Goal: Transaction & Acquisition: Purchase product/service

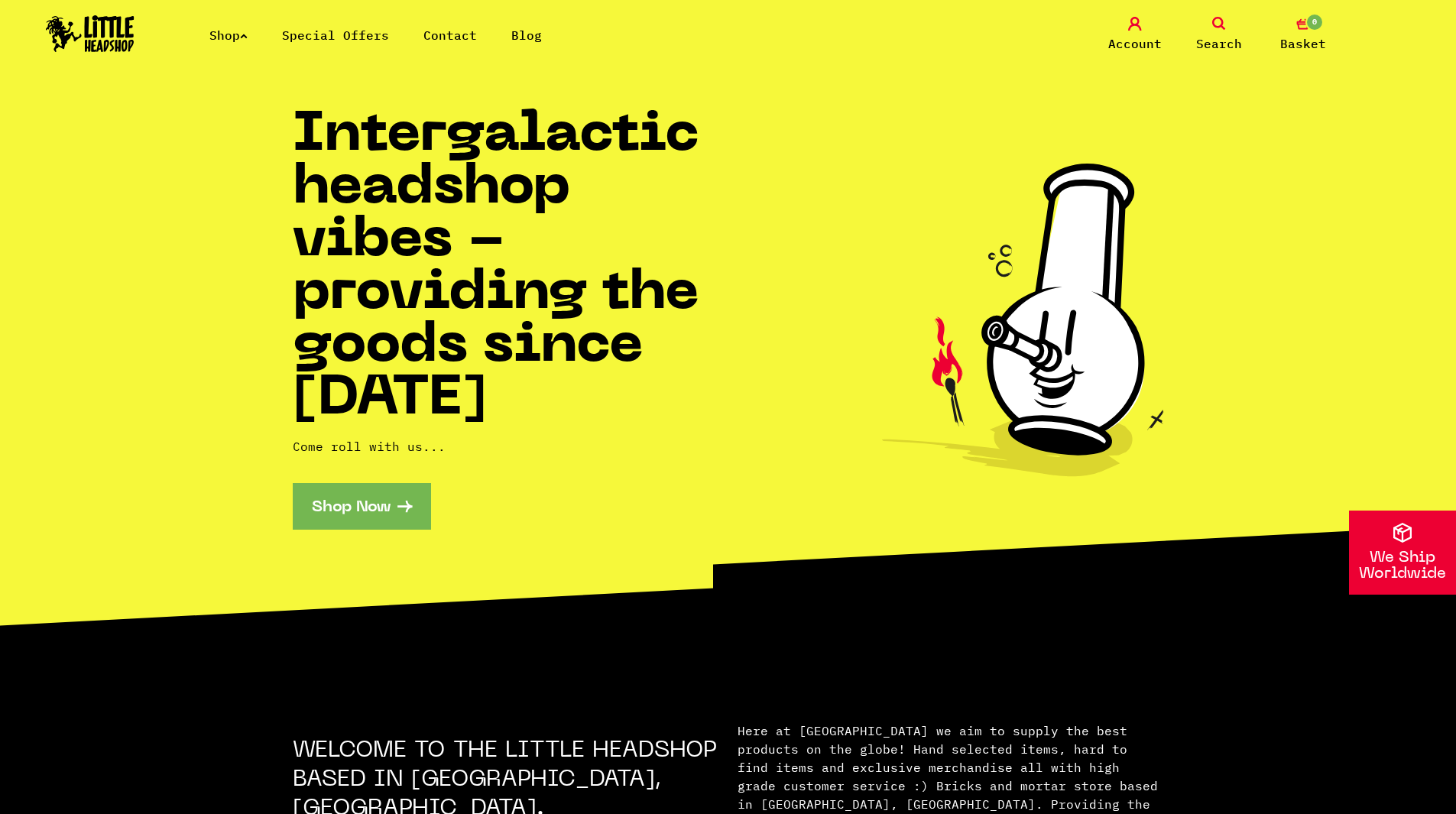
click at [245, 35] on link "Shop" at bounding box center [228, 35] width 38 height 15
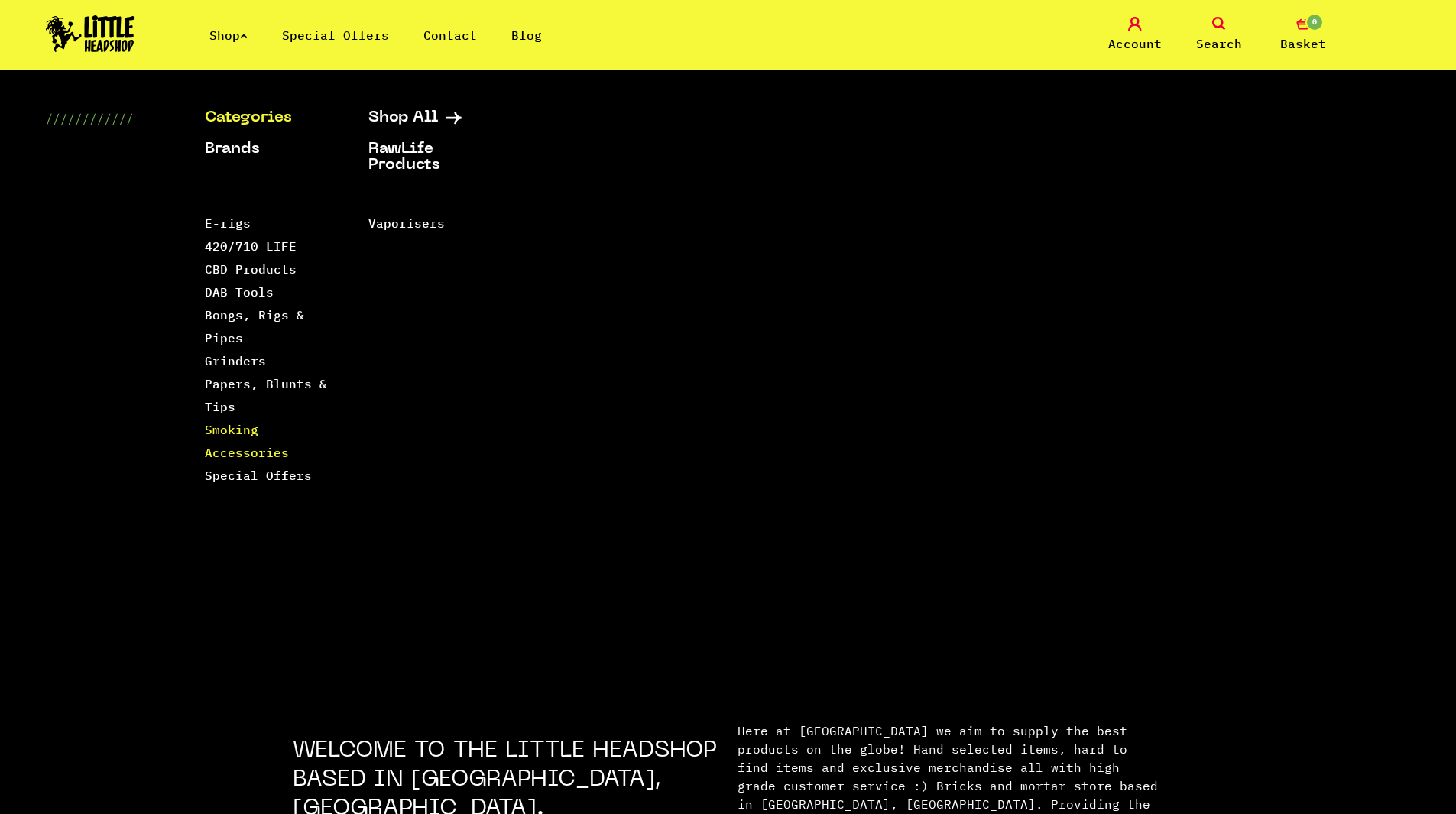
click at [241, 451] on link "Smoking Accessories" at bounding box center [247, 440] width 84 height 38
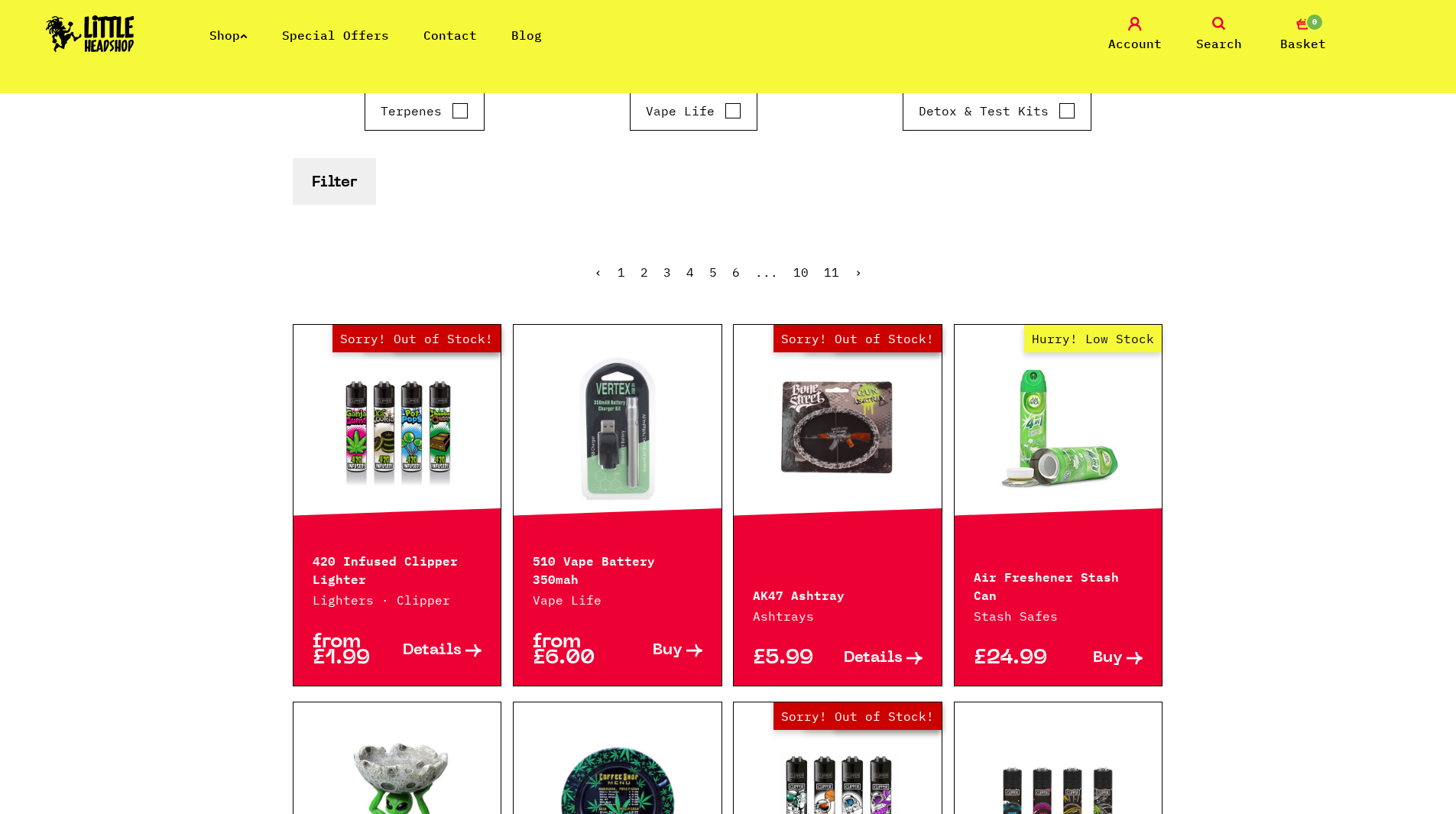
scroll to position [229, 0]
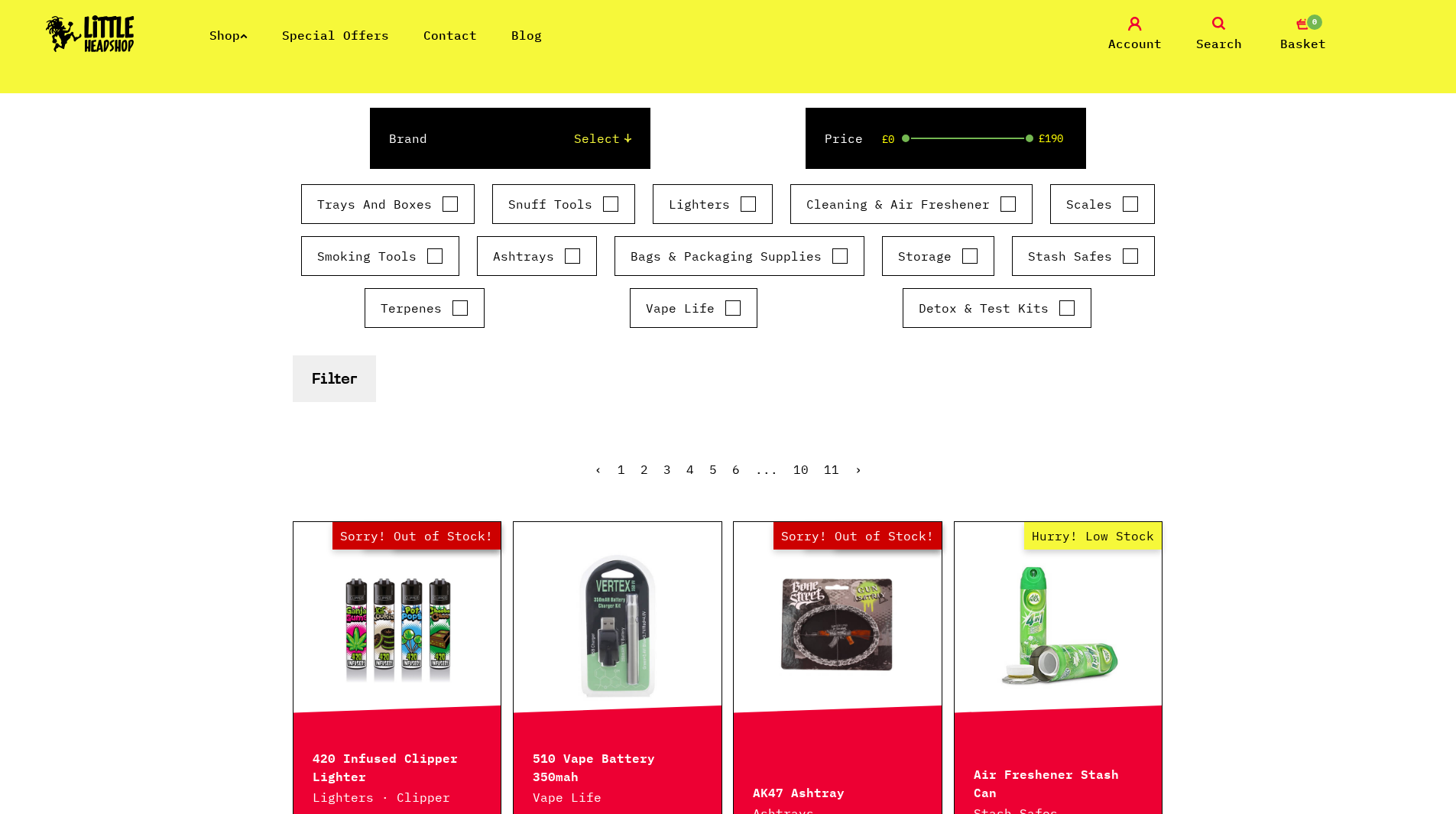
click at [973, 312] on label "Detox & Test Kits" at bounding box center [996, 308] width 157 height 19
click at [1059, 312] on input "Detox & Test Kits" at bounding box center [1066, 307] width 17 height 15
checkbox input "true"
click at [349, 372] on button "Filter" at bounding box center [334, 378] width 83 height 47
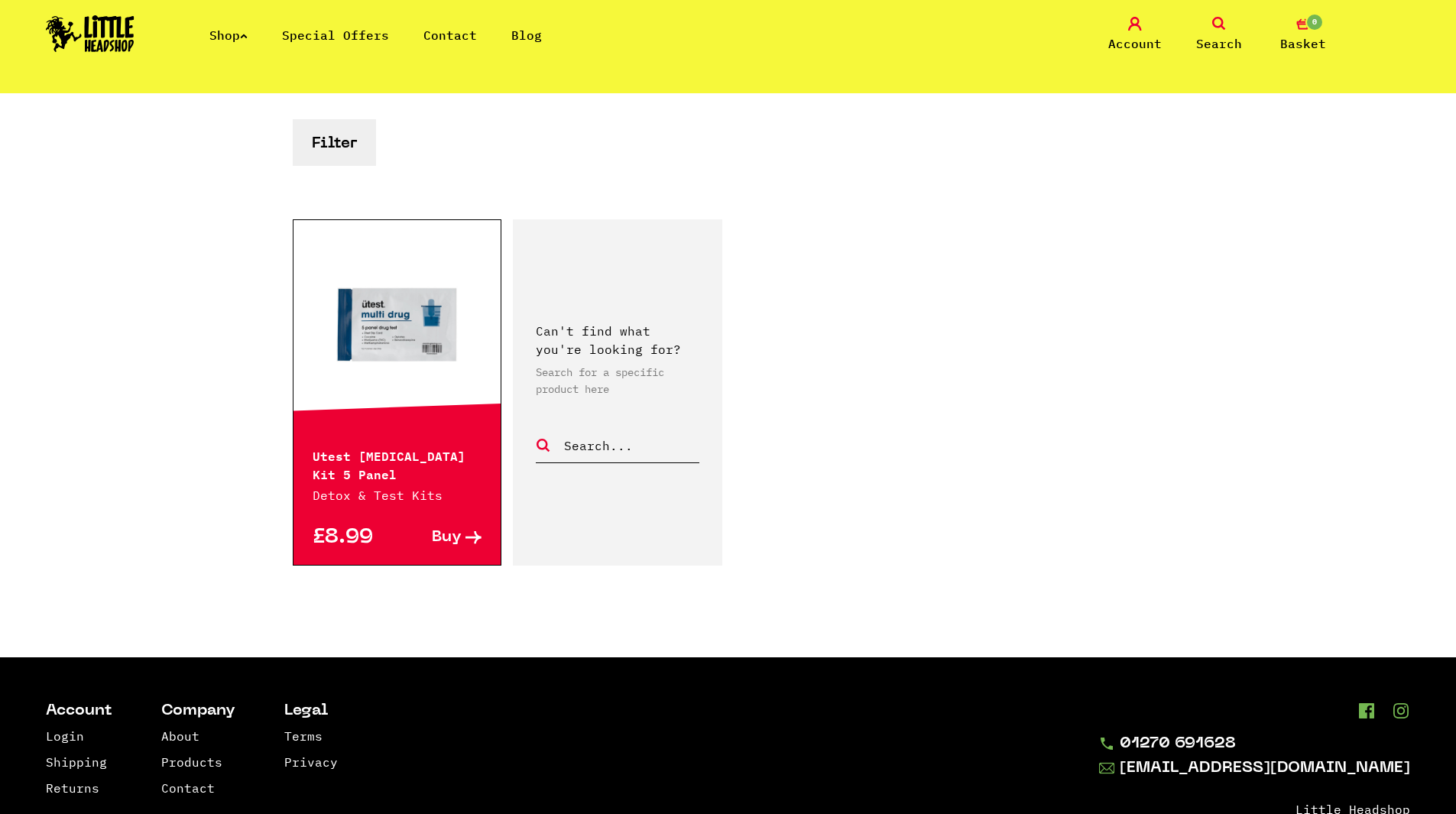
scroll to position [535, 0]
